Goal: Information Seeking & Learning: Learn about a topic

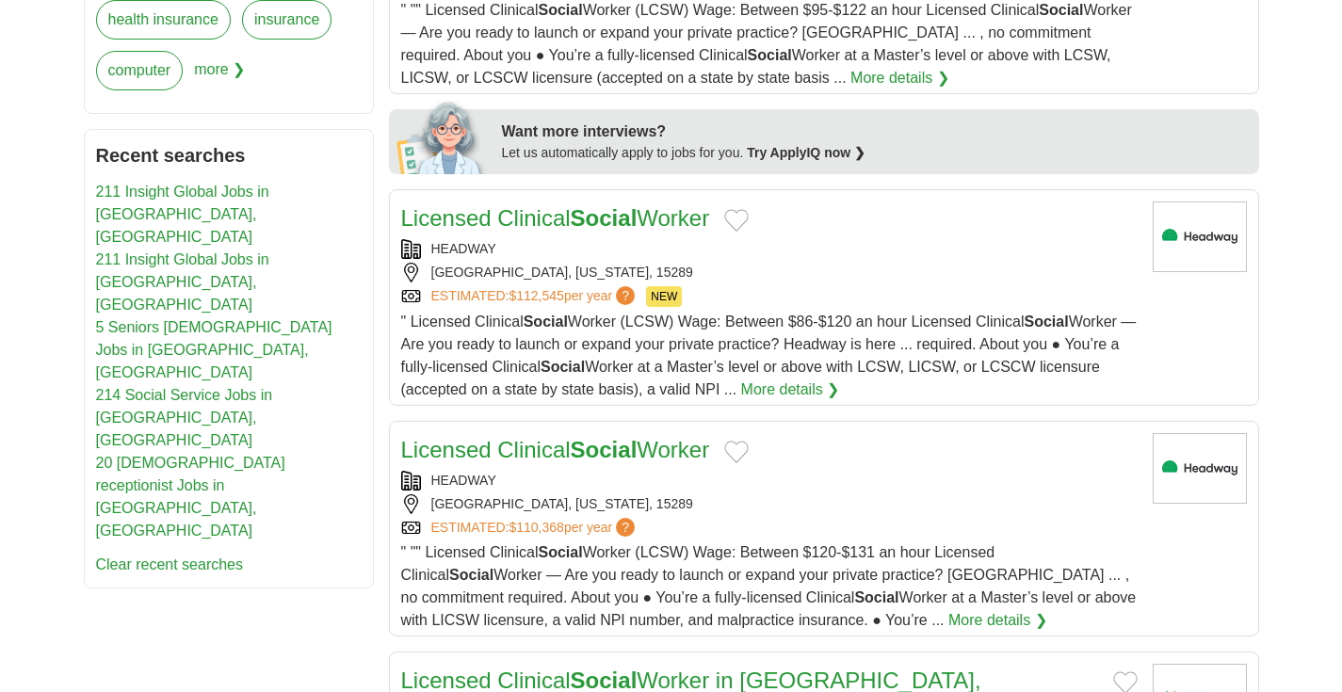
scroll to position [904, 0]
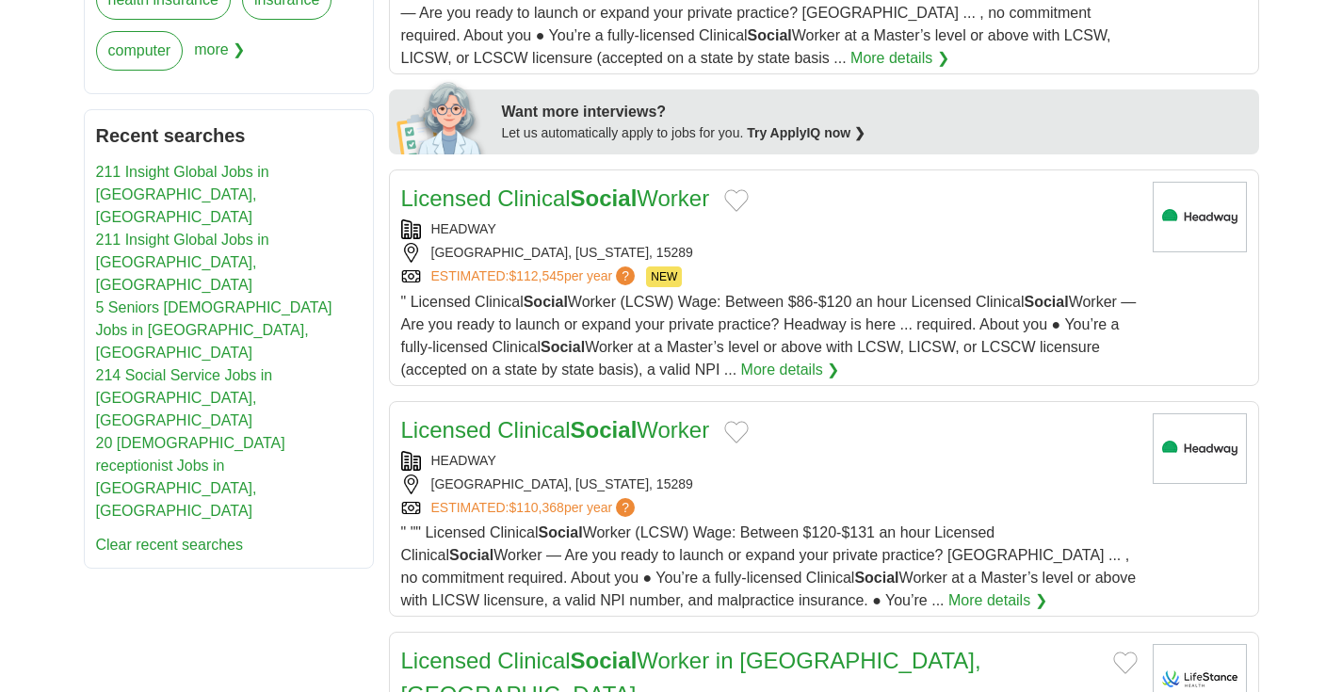
click at [268, 171] on link "211 Insight Global Jobs in [GEOGRAPHIC_DATA], [GEOGRAPHIC_DATA]" at bounding box center [182, 194] width 173 height 61
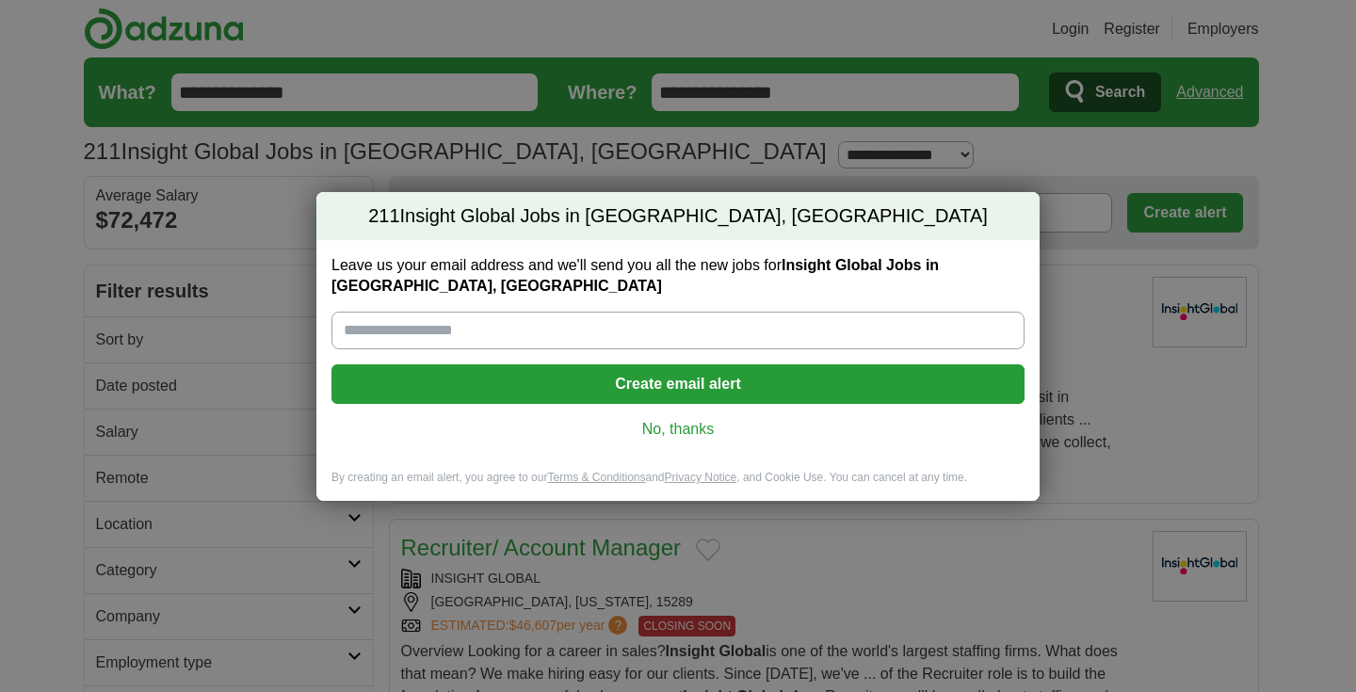
type input "**********"
click at [690, 429] on link "No, thanks" at bounding box center [678, 429] width 663 height 21
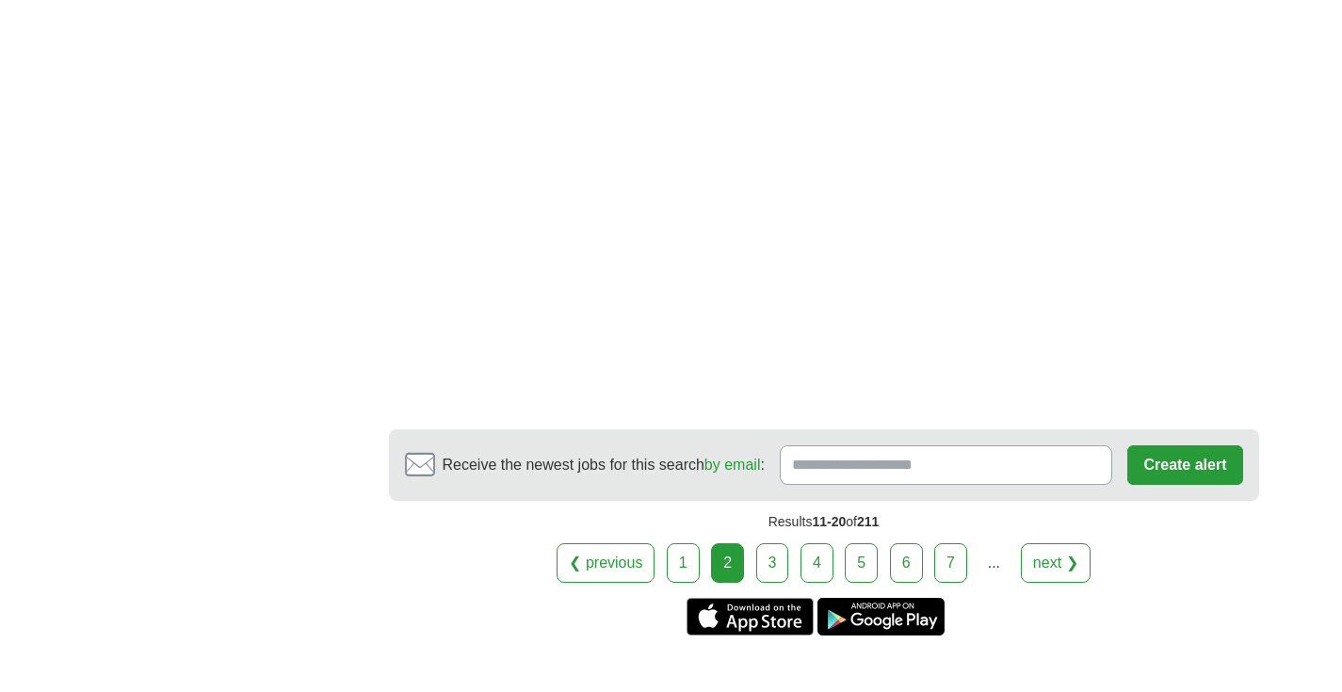
scroll to position [3504, 0]
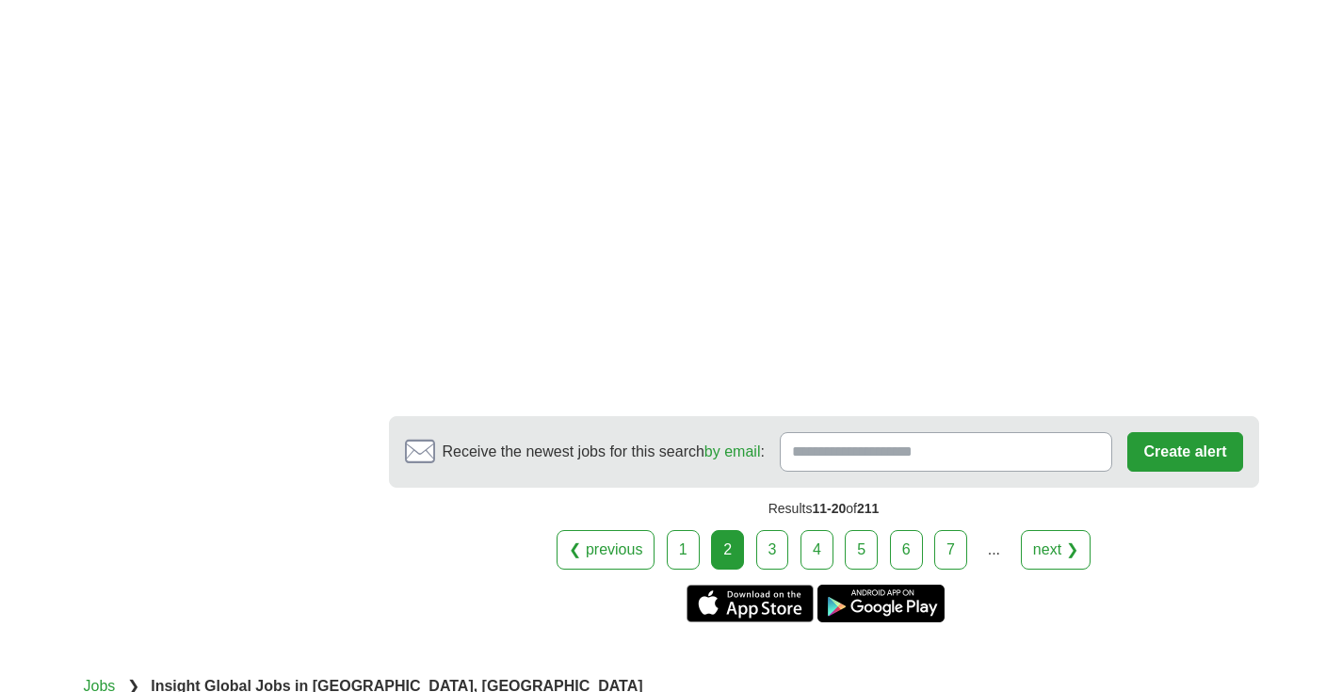
click at [778, 536] on link "3" at bounding box center [772, 550] width 33 height 40
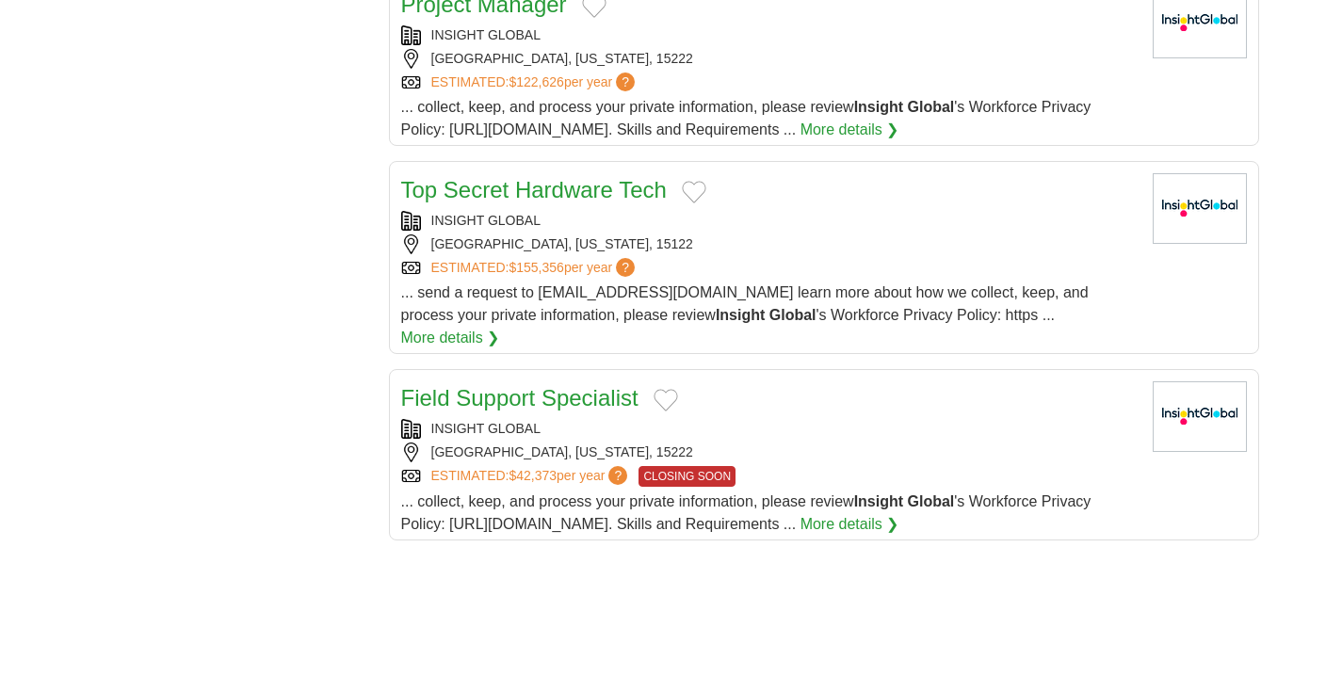
scroll to position [1922, 0]
click at [490, 384] on link "Field Support Specialist" at bounding box center [519, 396] width 237 height 25
